Goal: Entertainment & Leisure: Consume media (video, audio)

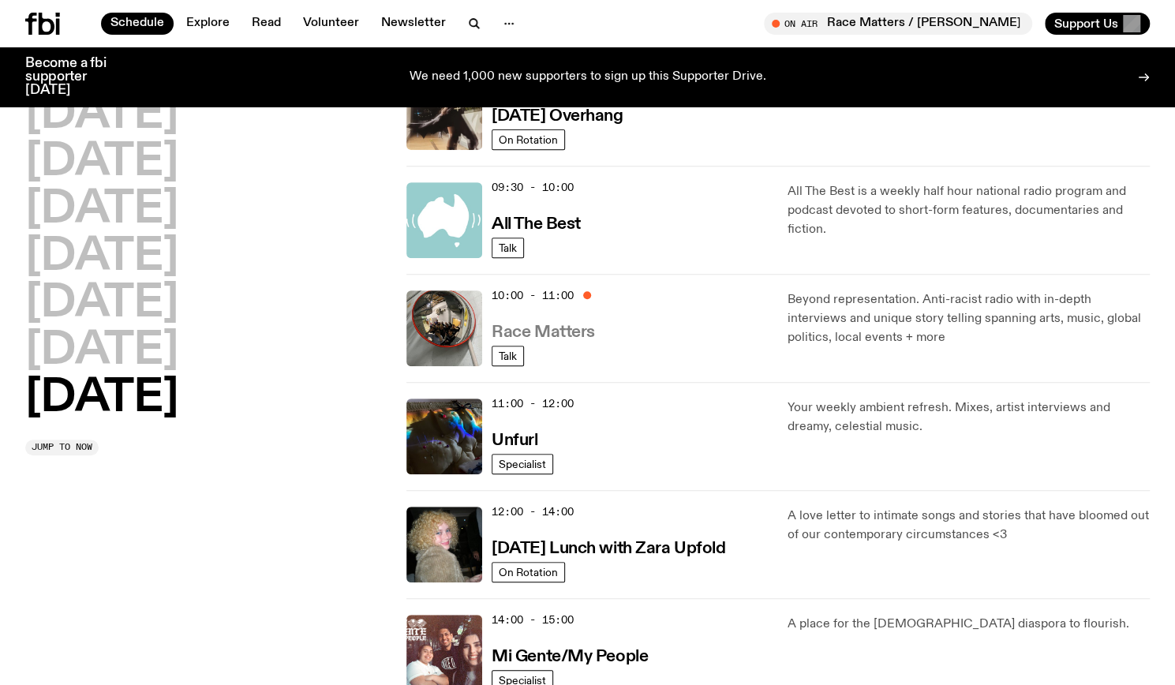
scroll to position [295, 0]
click at [568, 336] on h3 "Race Matters" at bounding box center [543, 333] width 103 height 17
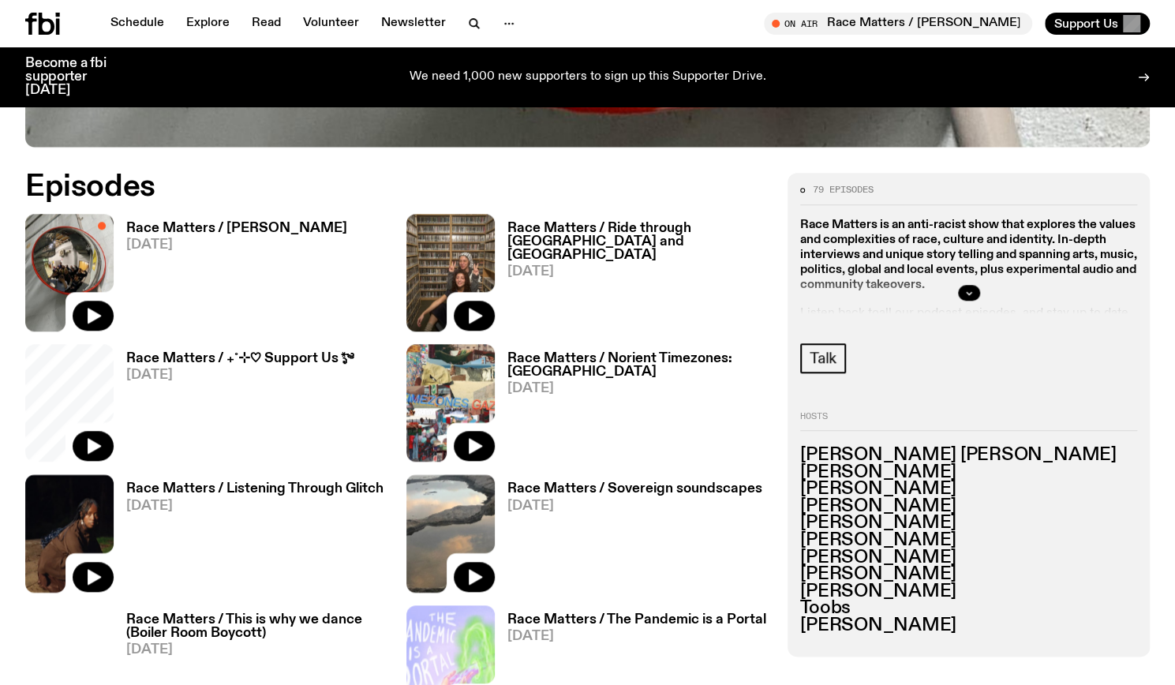
scroll to position [748, 0]
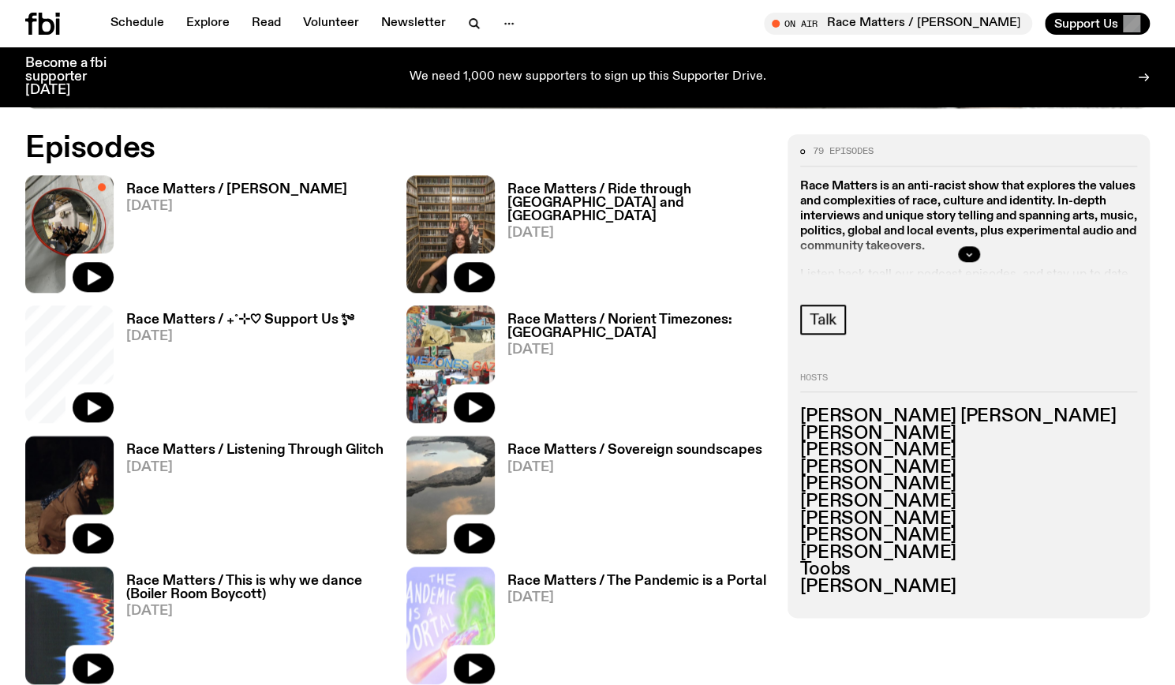
click at [303, 187] on h3 "Race Matters / Chelsea Watego" at bounding box center [236, 189] width 221 height 13
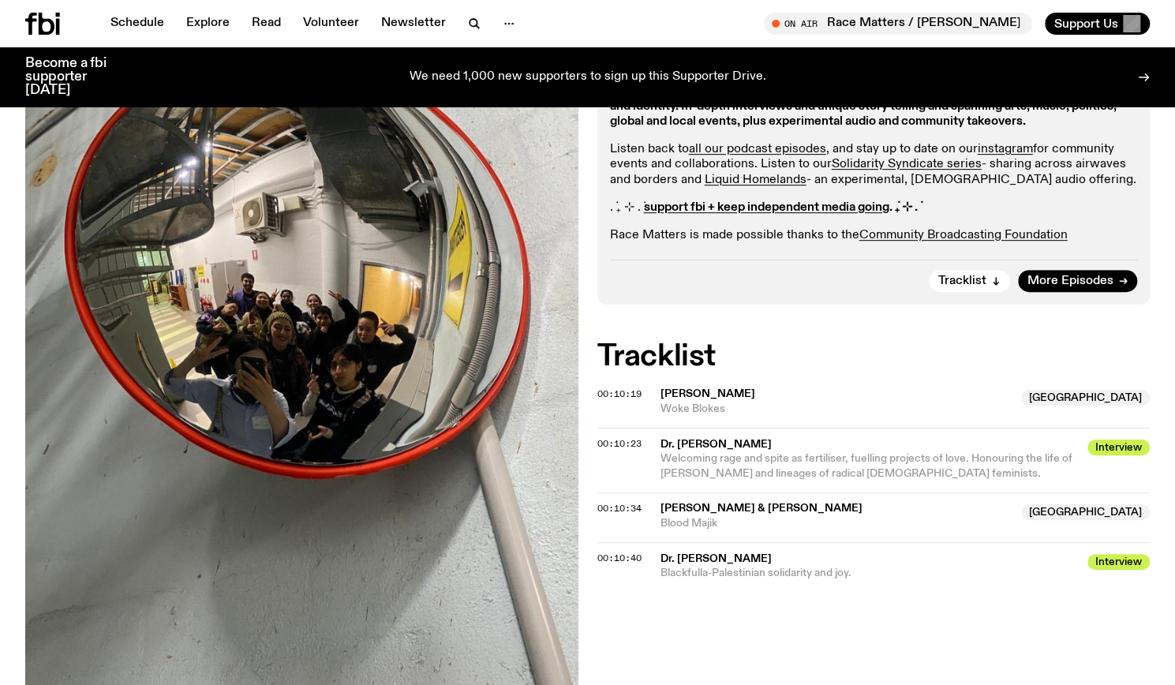
scroll to position [406, 0]
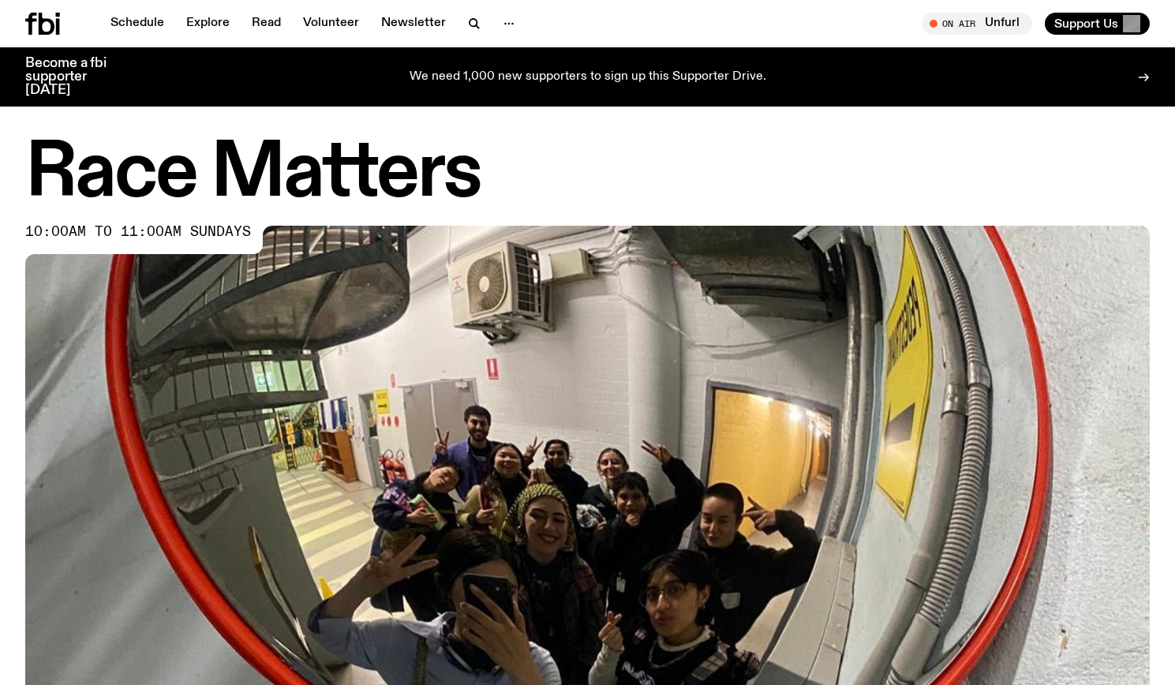
scroll to position [493, 0]
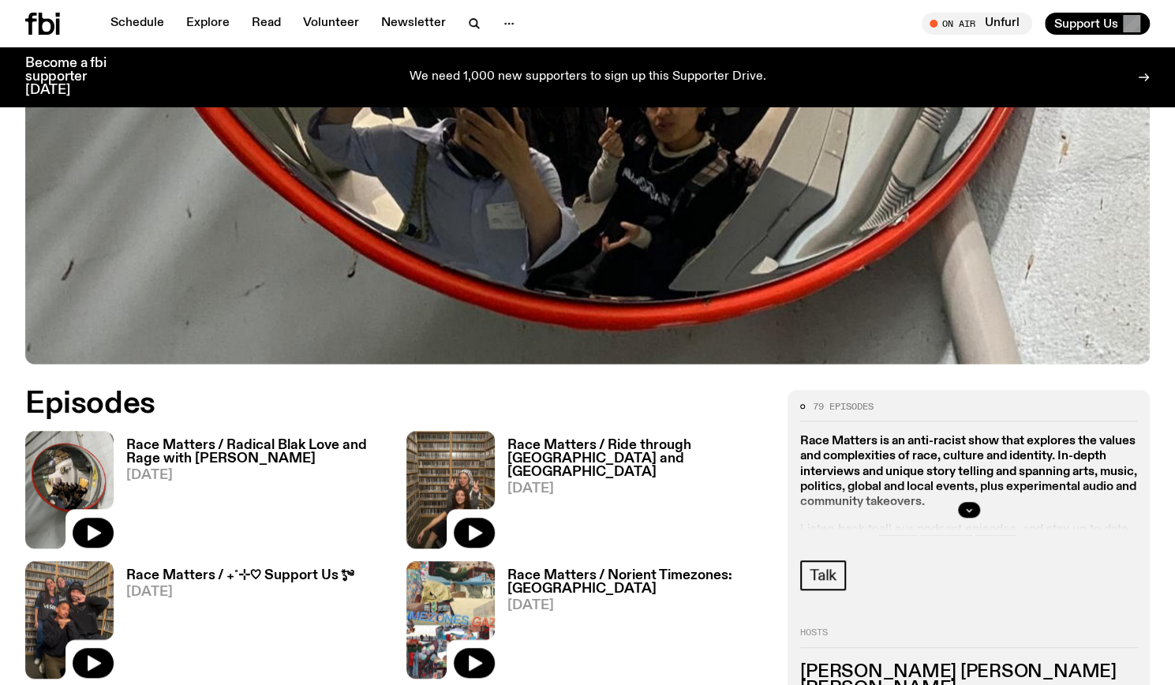
click at [210, 467] on link "Race Matters / Radical Blak Love and Rage with Chelsea Watego 28.09.25" at bounding box center [251, 494] width 274 height 110
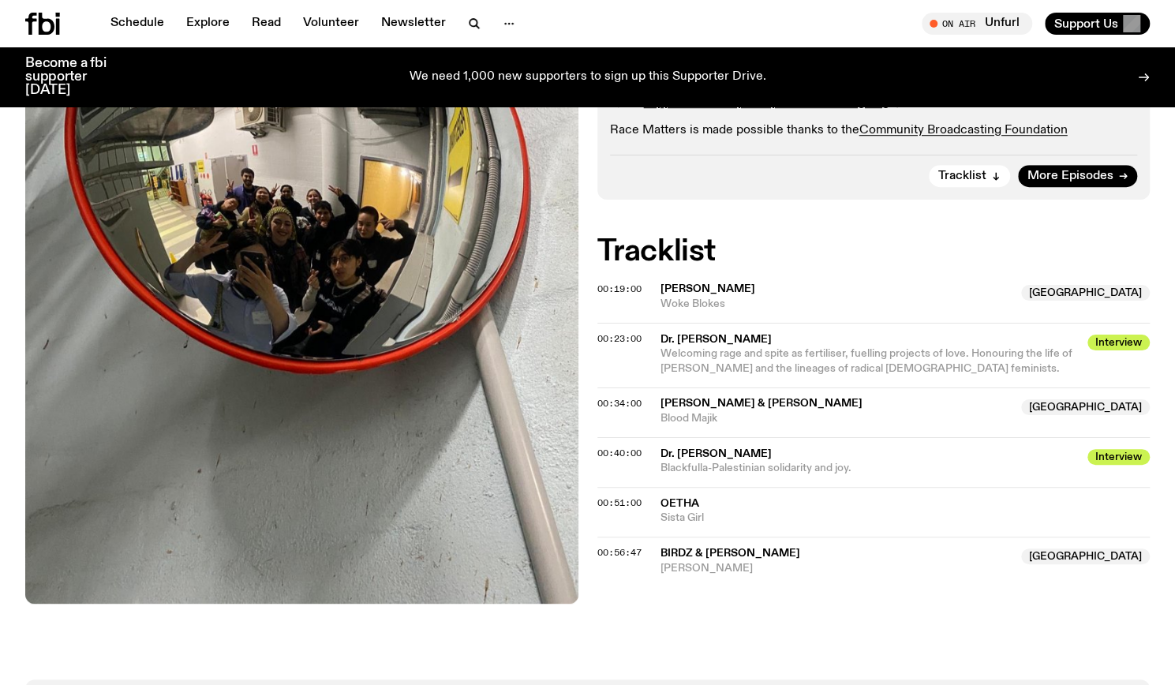
scroll to position [581, 0]
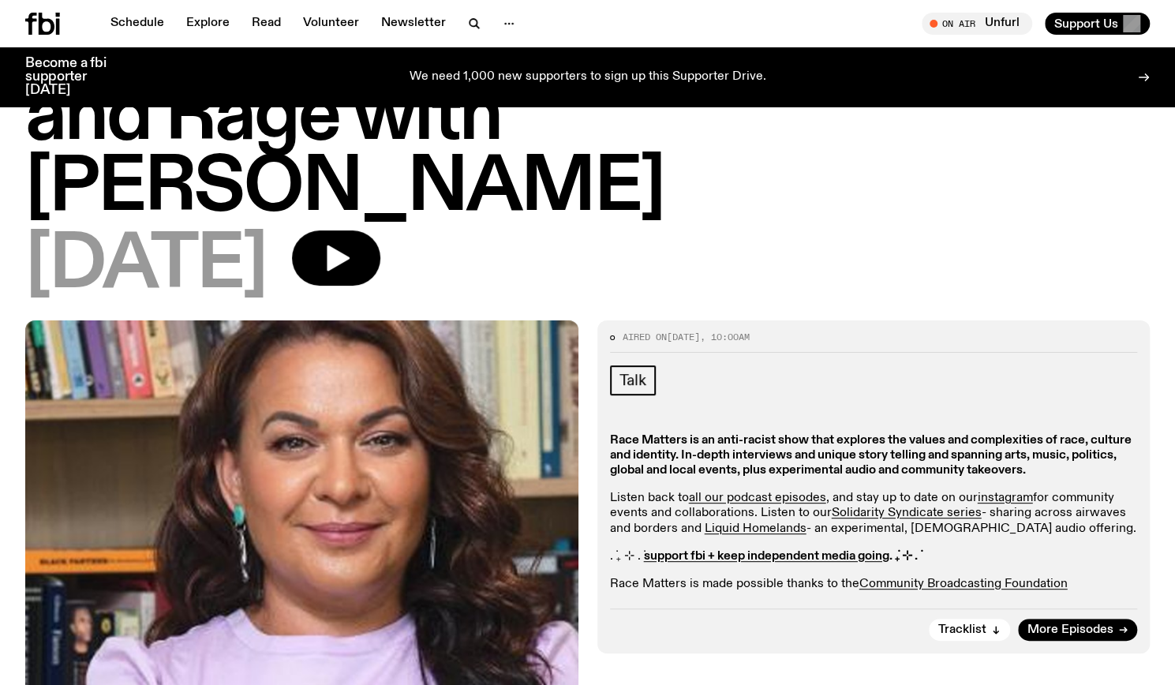
scroll to position [100, 0]
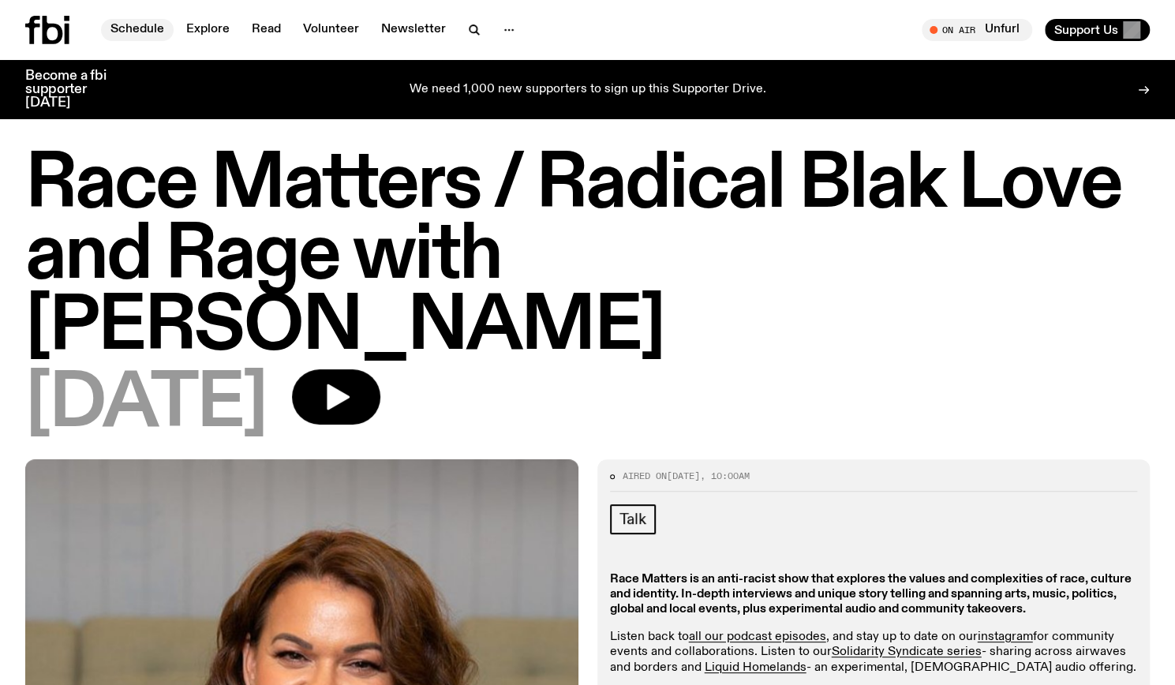
click at [145, 20] on link "Schedule" at bounding box center [137, 30] width 73 height 22
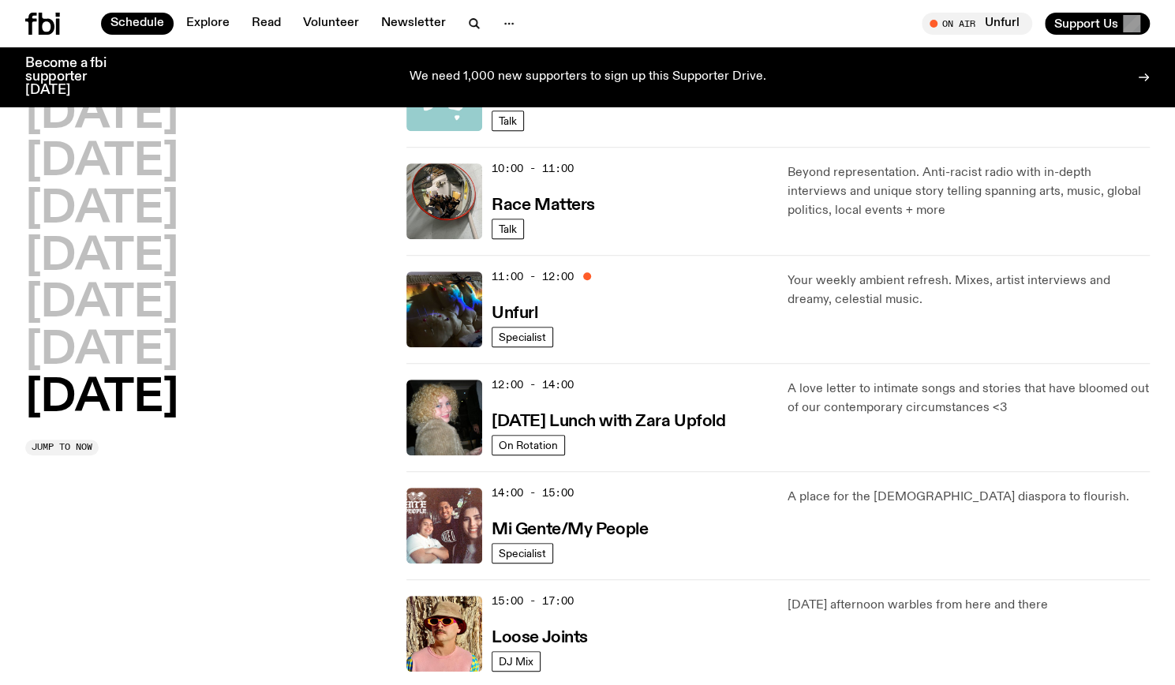
scroll to position [426, 0]
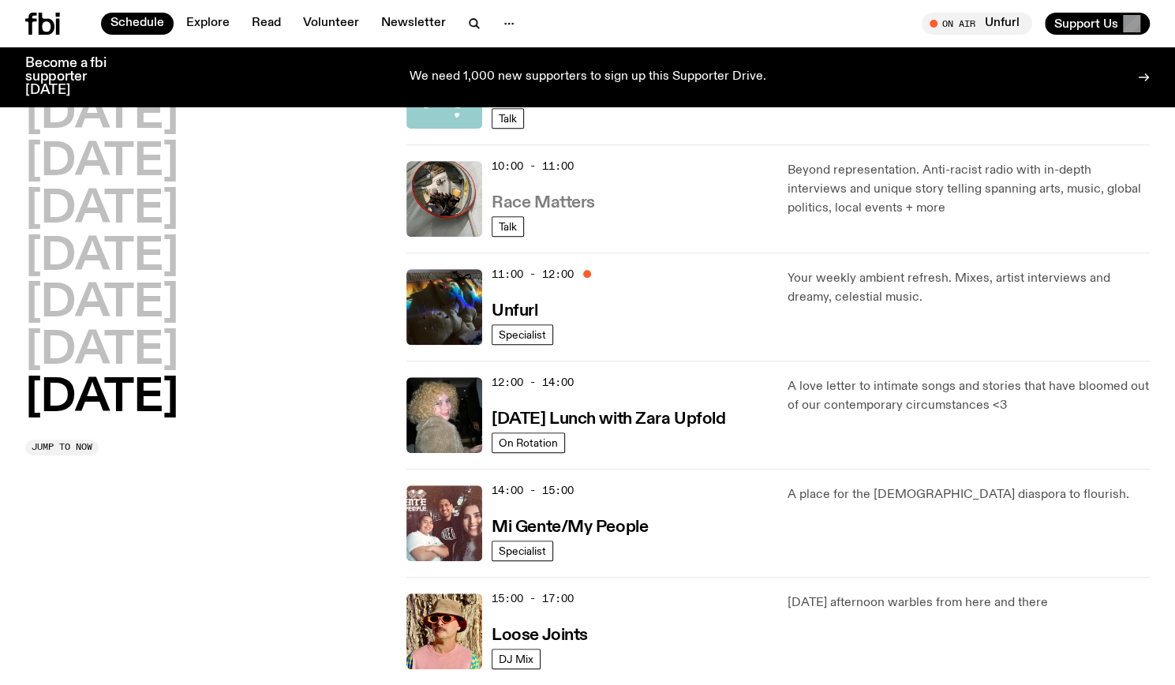
click at [521, 195] on h3 "Race Matters" at bounding box center [543, 203] width 103 height 17
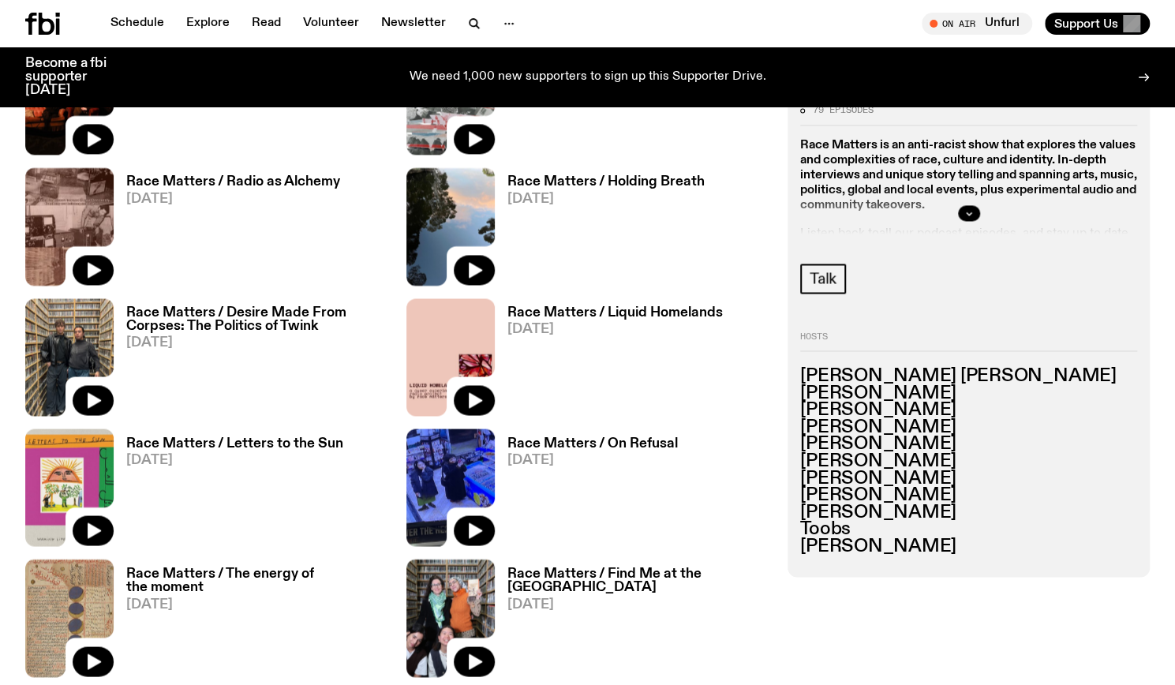
scroll to position [774, 0]
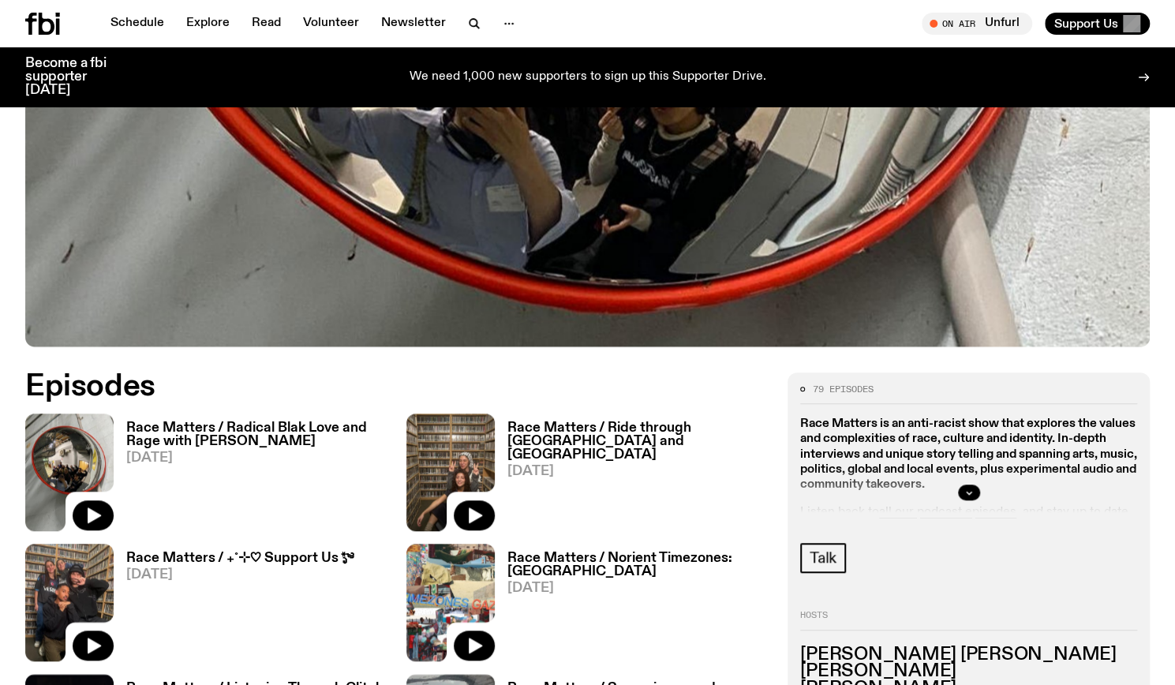
scroll to position [627, 0]
